Goal: Task Accomplishment & Management: Use online tool/utility

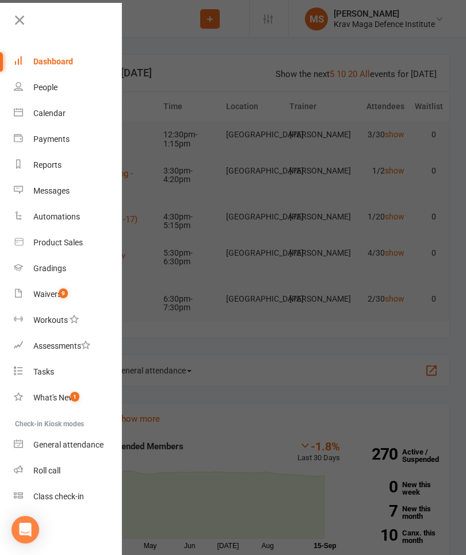
click at [79, 498] on div "Class check-in" at bounding box center [58, 496] width 51 height 9
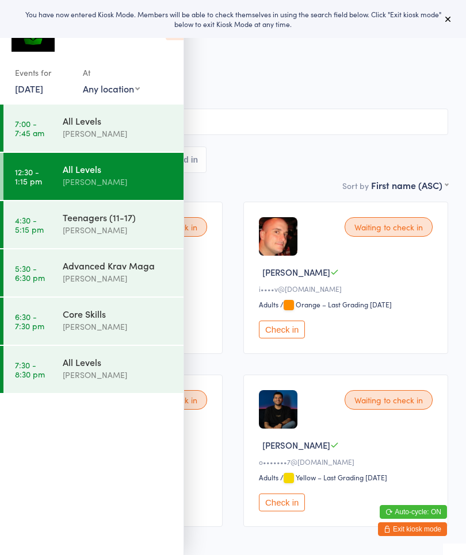
click at [404, 120] on input "search" at bounding box center [233, 122] width 430 height 26
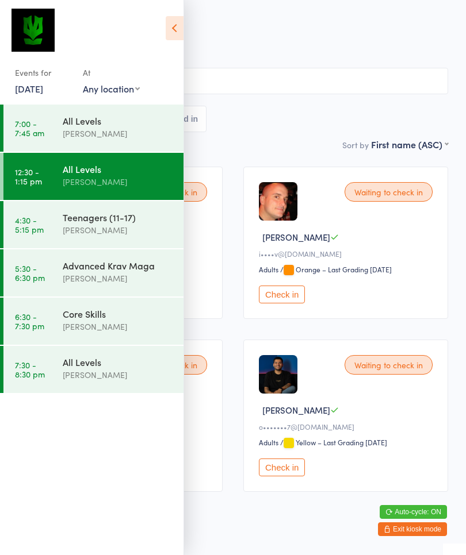
scroll to position [68, 0]
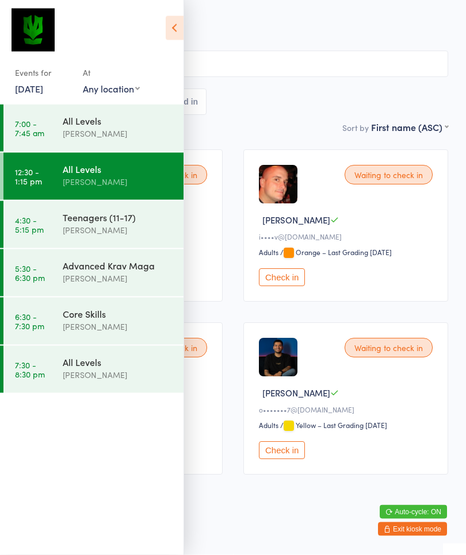
click at [310, 121] on div "Sort by First name (ASC) First name (ASC) First name (DESC) Last name (ASC) Las…" at bounding box center [233, 127] width 430 height 13
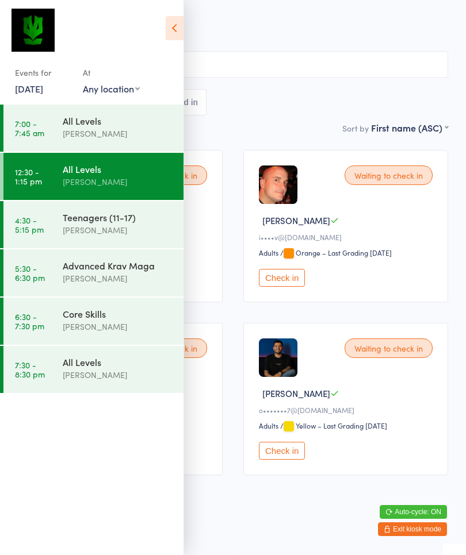
click at [245, 51] on input "search" at bounding box center [233, 64] width 430 height 26
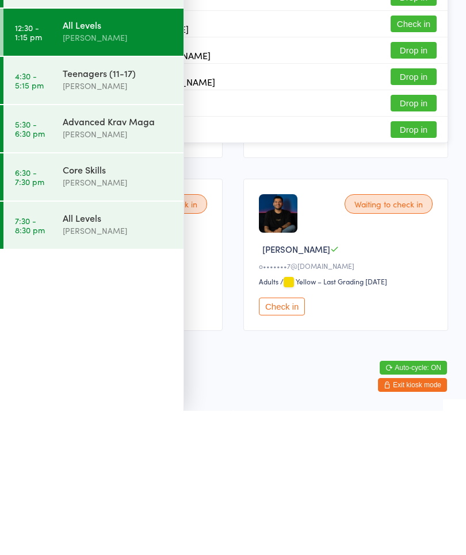
scroll to position [68, 0]
type input "[PERSON_NAME]"
click at [125, 357] on ul "7:00 - 7:45 am All Levels [PERSON_NAME] 12:30 - 1:15 pm All Levels [PERSON_NAME…" at bounding box center [91, 330] width 183 height 451
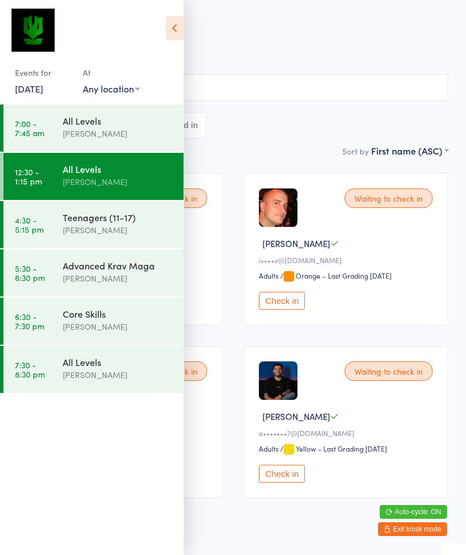
click at [173, 22] on icon at bounding box center [175, 28] width 18 height 24
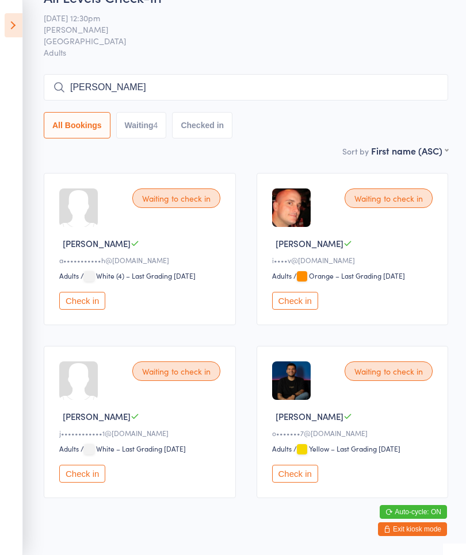
click at [395, 379] on div "Waiting to check in" at bounding box center [388, 371] width 88 height 20
click at [297, 483] on button "Check in" at bounding box center [295, 474] width 46 height 18
click at [78, 482] on button "Check in" at bounding box center [82, 474] width 46 height 18
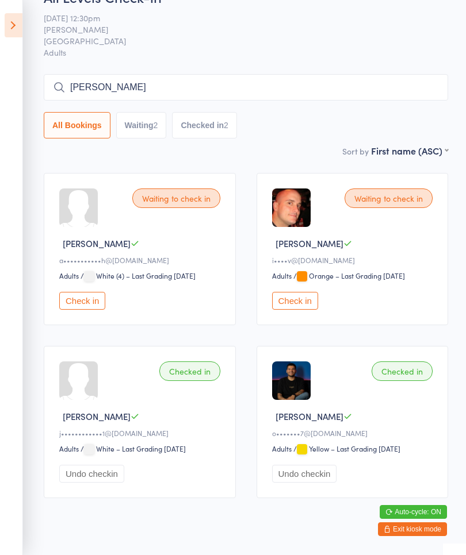
click at [94, 307] on button "Check in" at bounding box center [82, 301] width 46 height 18
click at [303, 298] on button "Check in" at bounding box center [295, 301] width 46 height 18
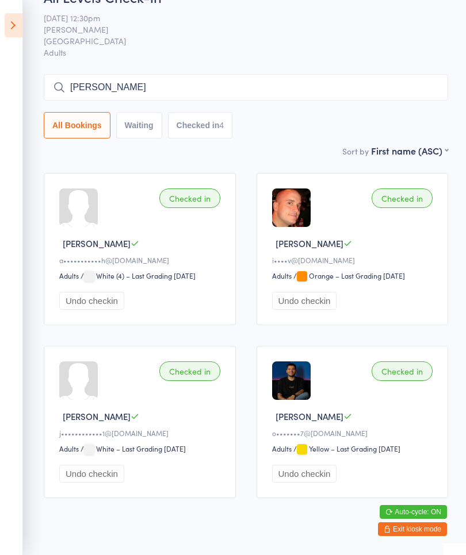
click at [397, 203] on div "Checked in" at bounding box center [401, 199] width 61 height 20
